Goal: Information Seeking & Learning: Learn about a topic

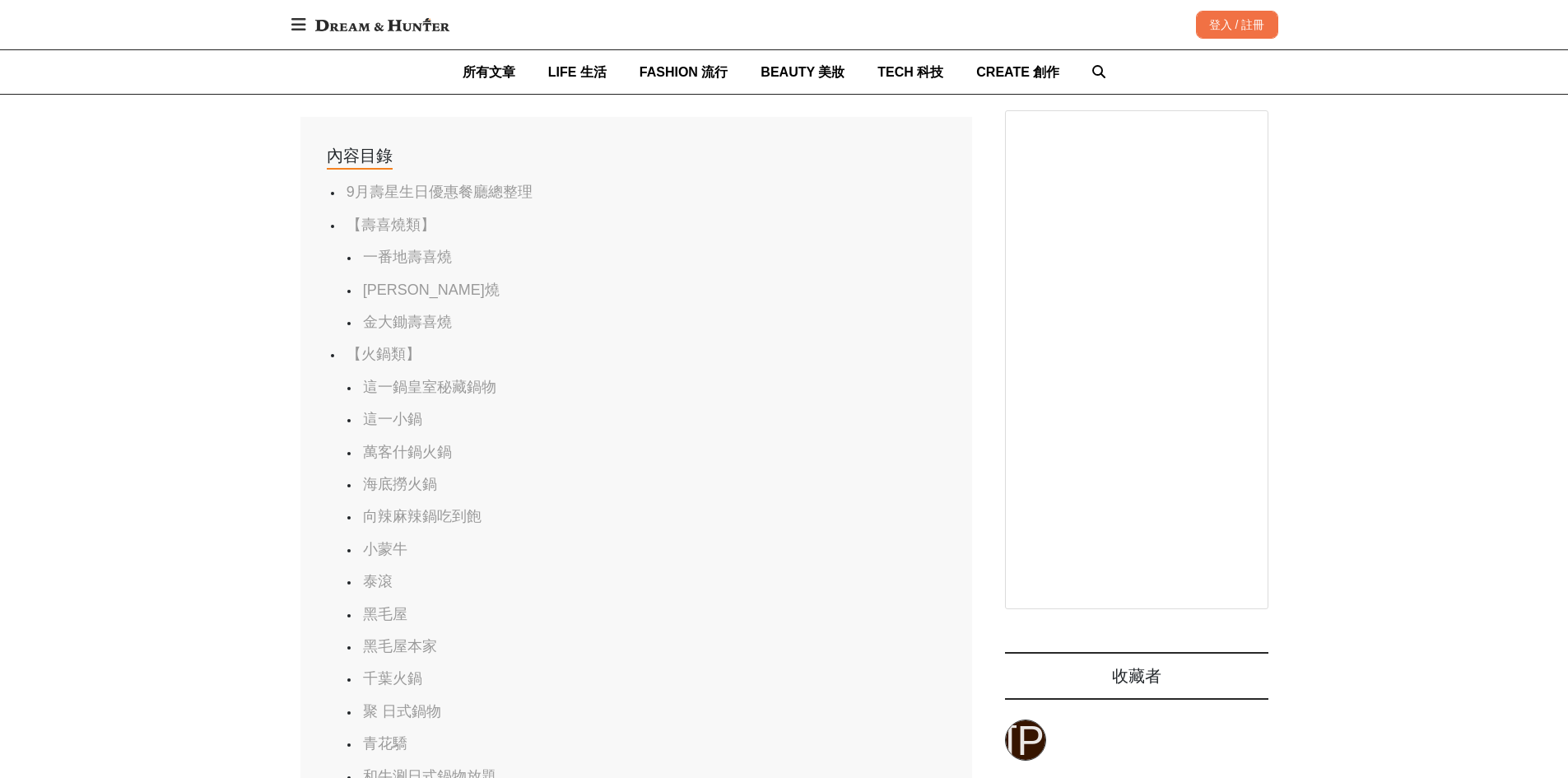
scroll to position [0, 3328]
click at [484, 234] on li "【壽喜燒類】" at bounding box center [636, 225] width 586 height 19
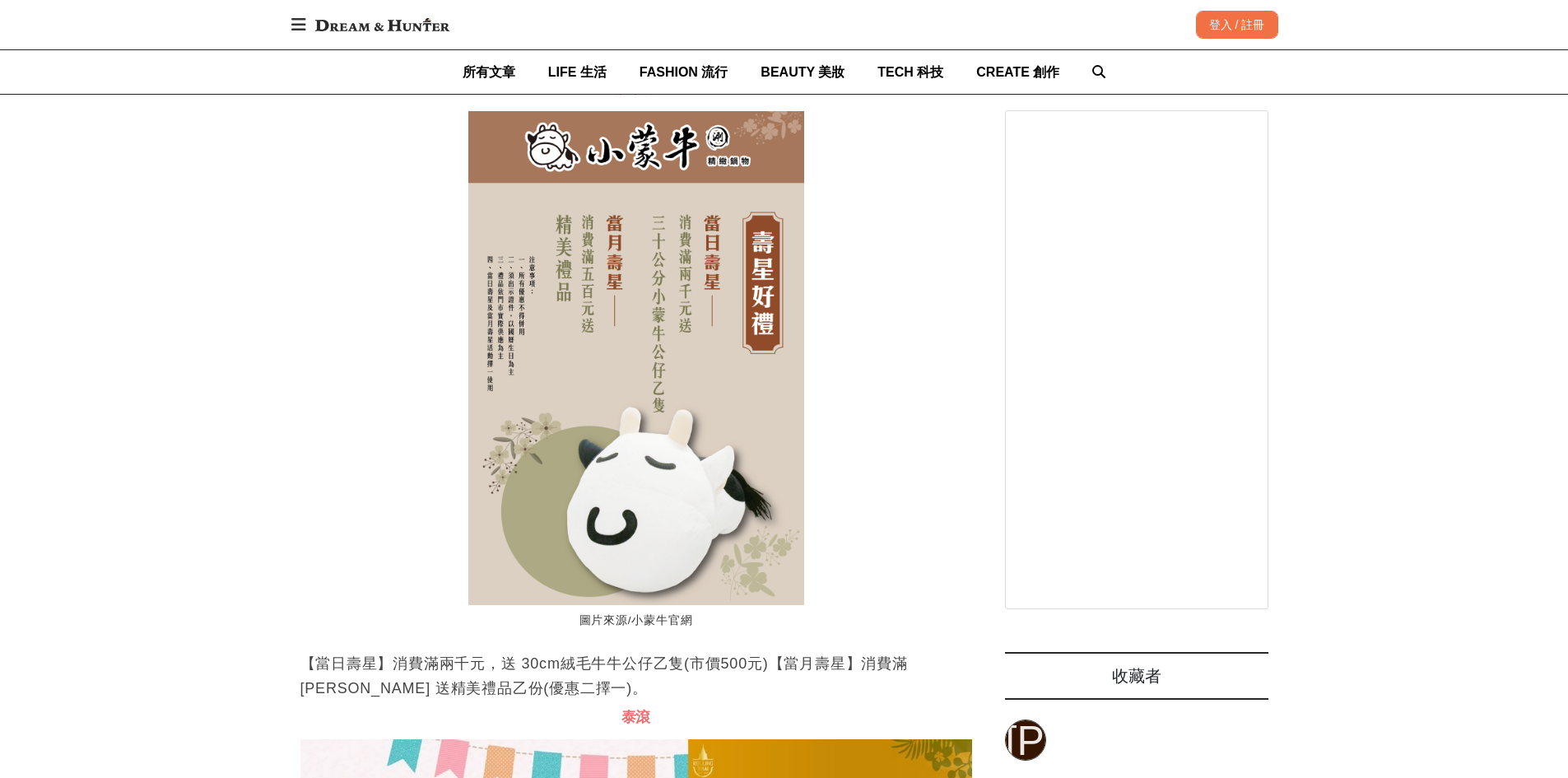
scroll to position [0, 3341]
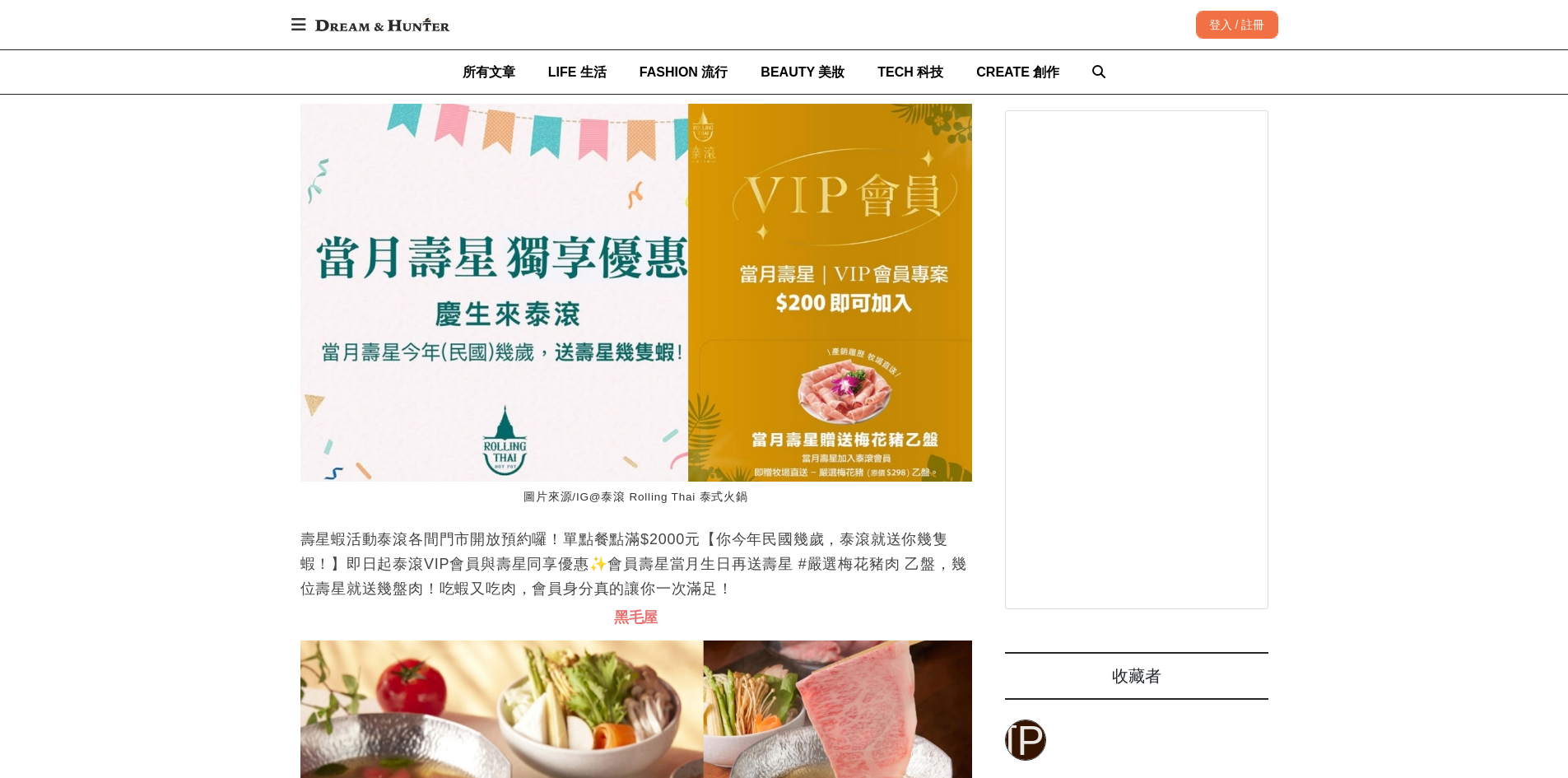
scroll to position [9382, 0]
